Goal: Information Seeking & Learning: Learn about a topic

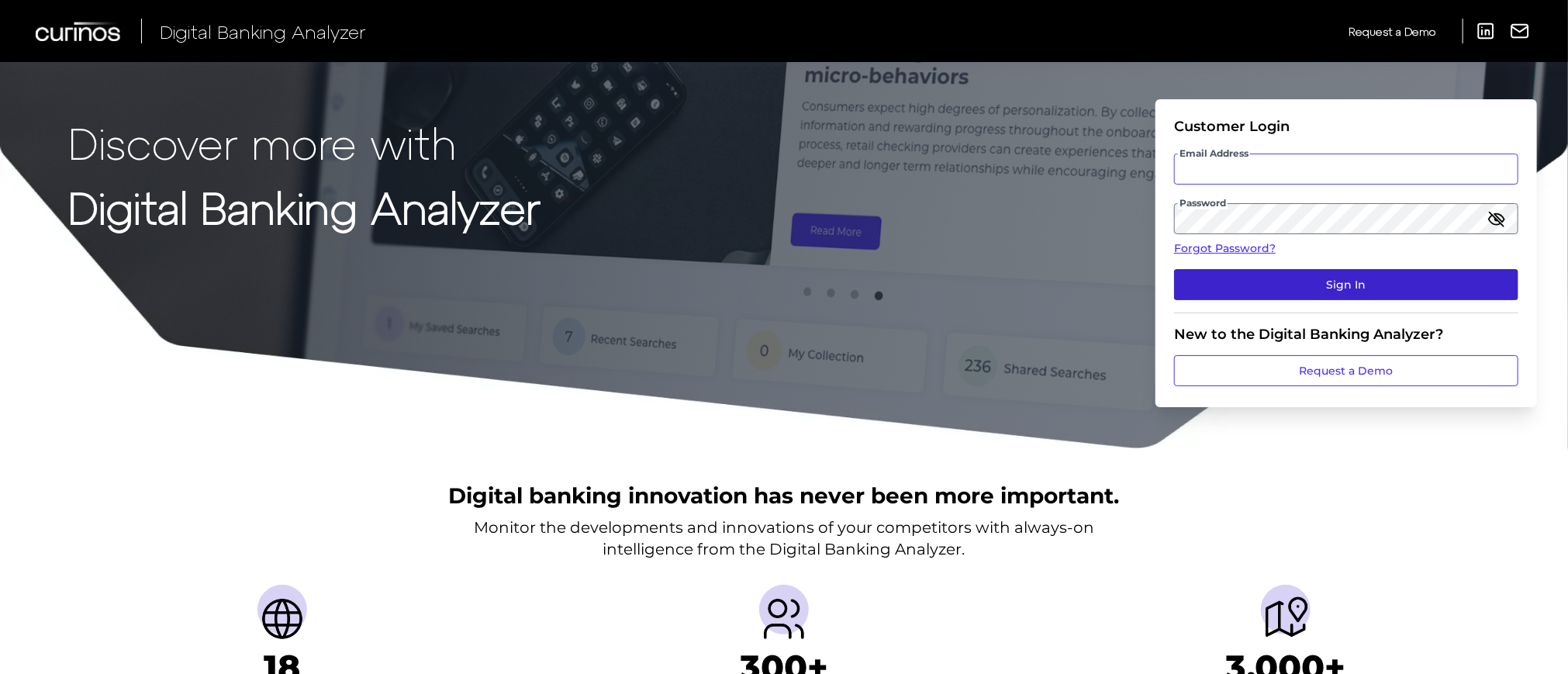
type input "[EMAIL_ADDRESS][DOMAIN_NAME]"
click at [1272, 278] on button "Sign In" at bounding box center [1347, 285] width 344 height 31
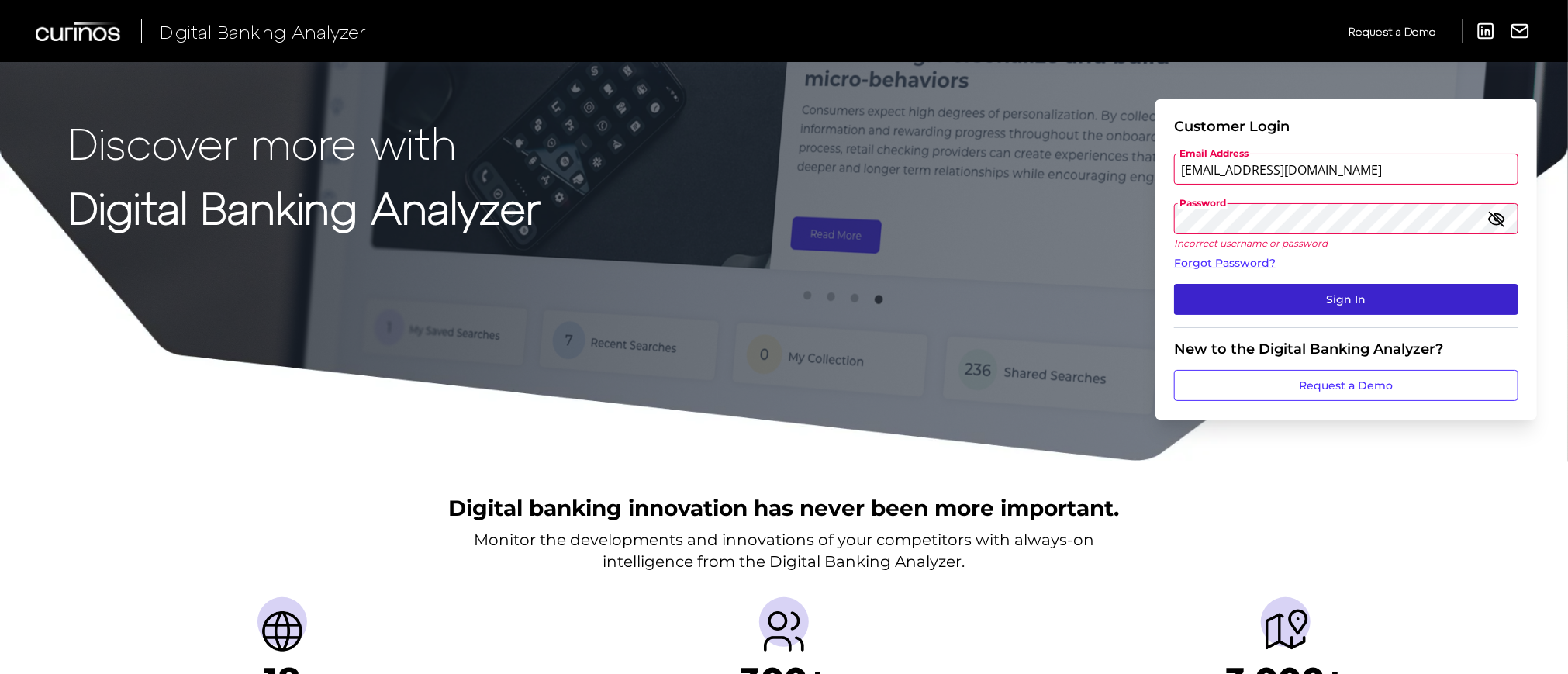
click at [1291, 290] on button "Sign In" at bounding box center [1347, 300] width 344 height 31
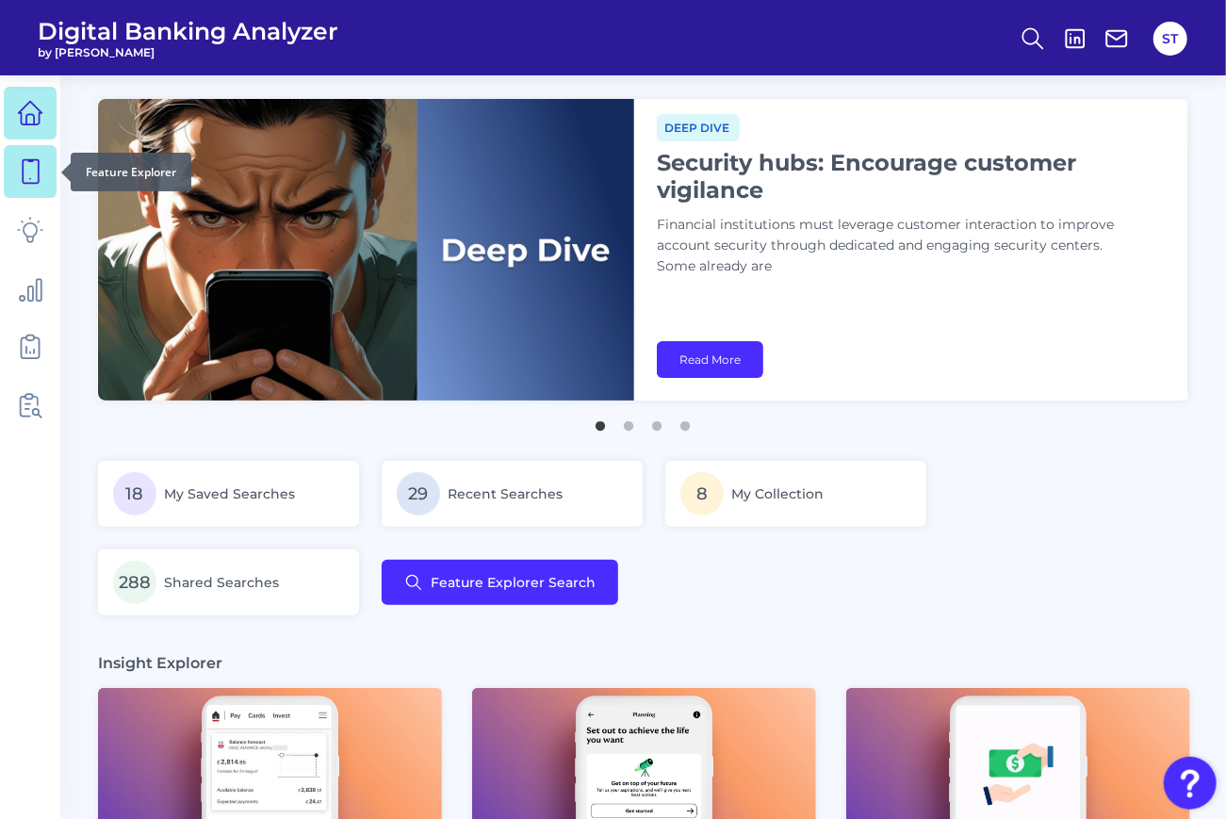
click at [17, 165] on icon at bounding box center [30, 171] width 26 height 26
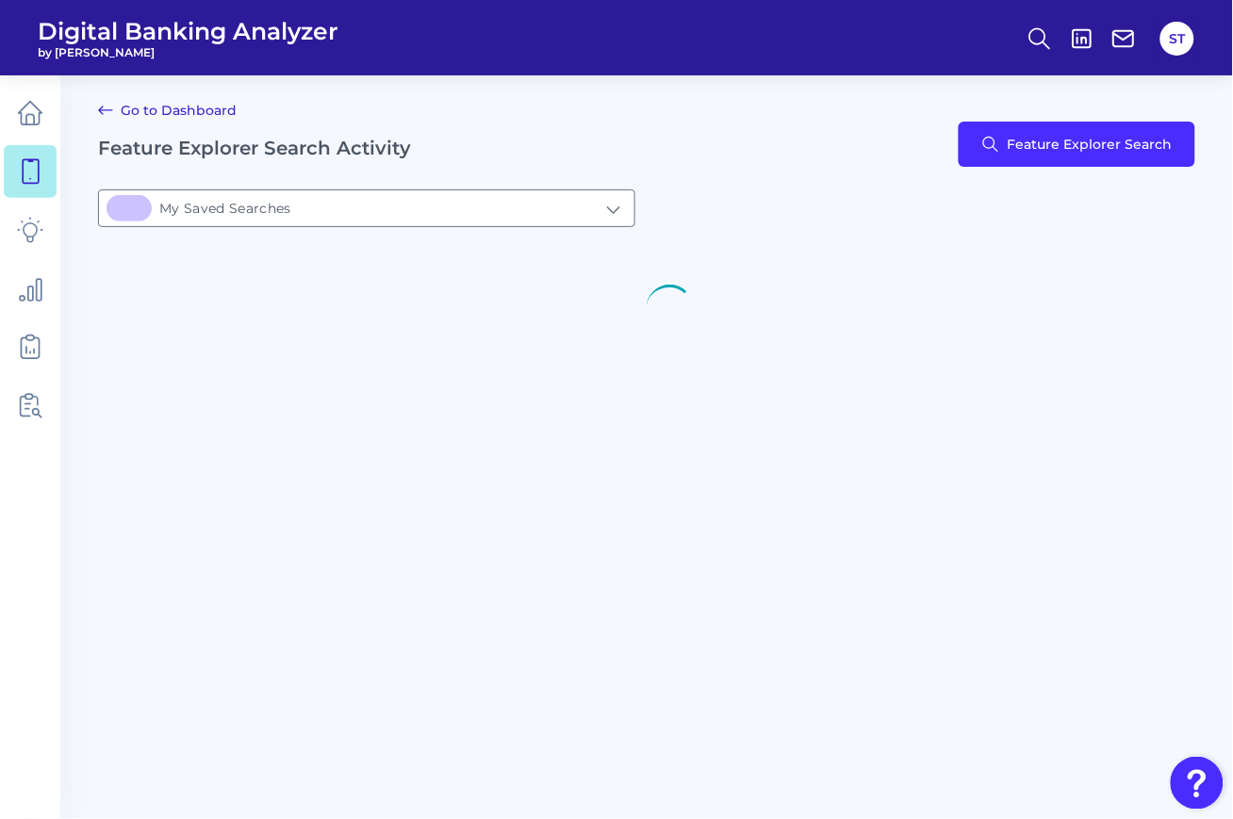
type input "18My Saved Searches"
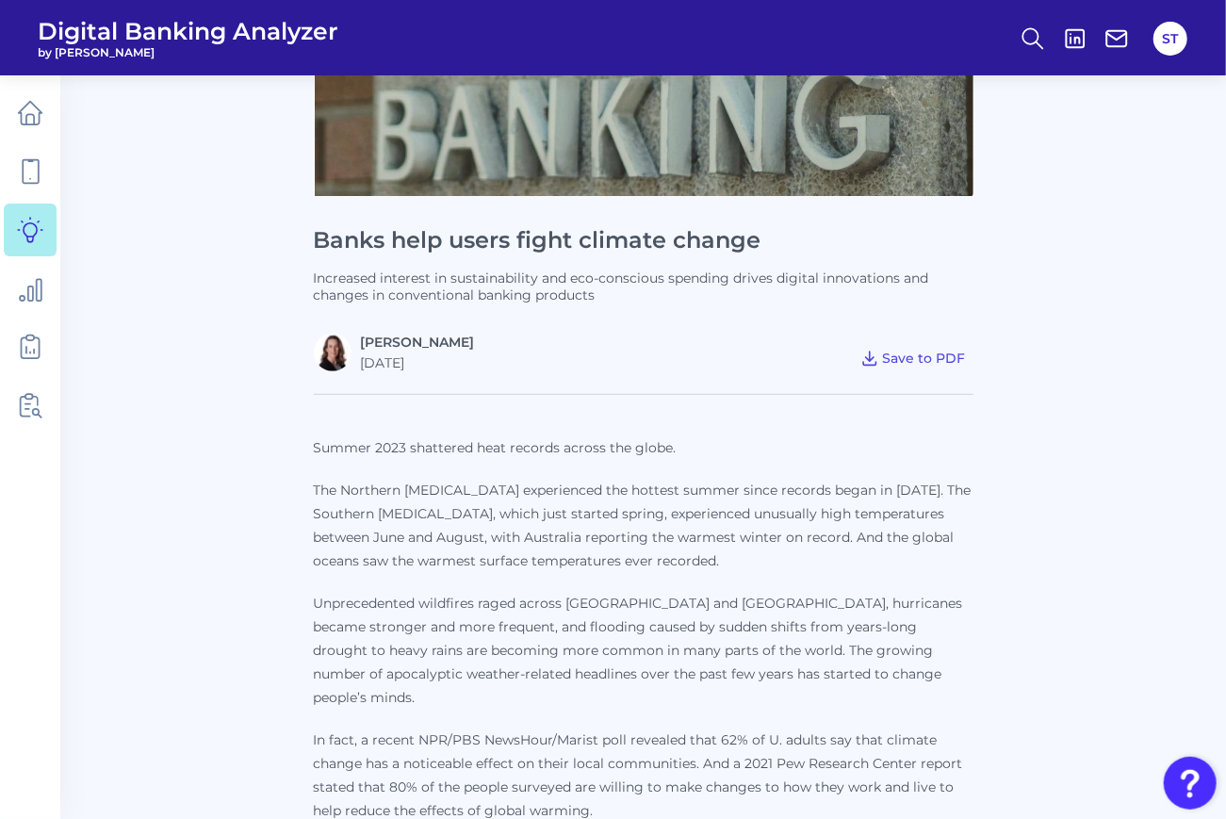
scroll to position [1093, 0]
